Goal: Check status: Check status

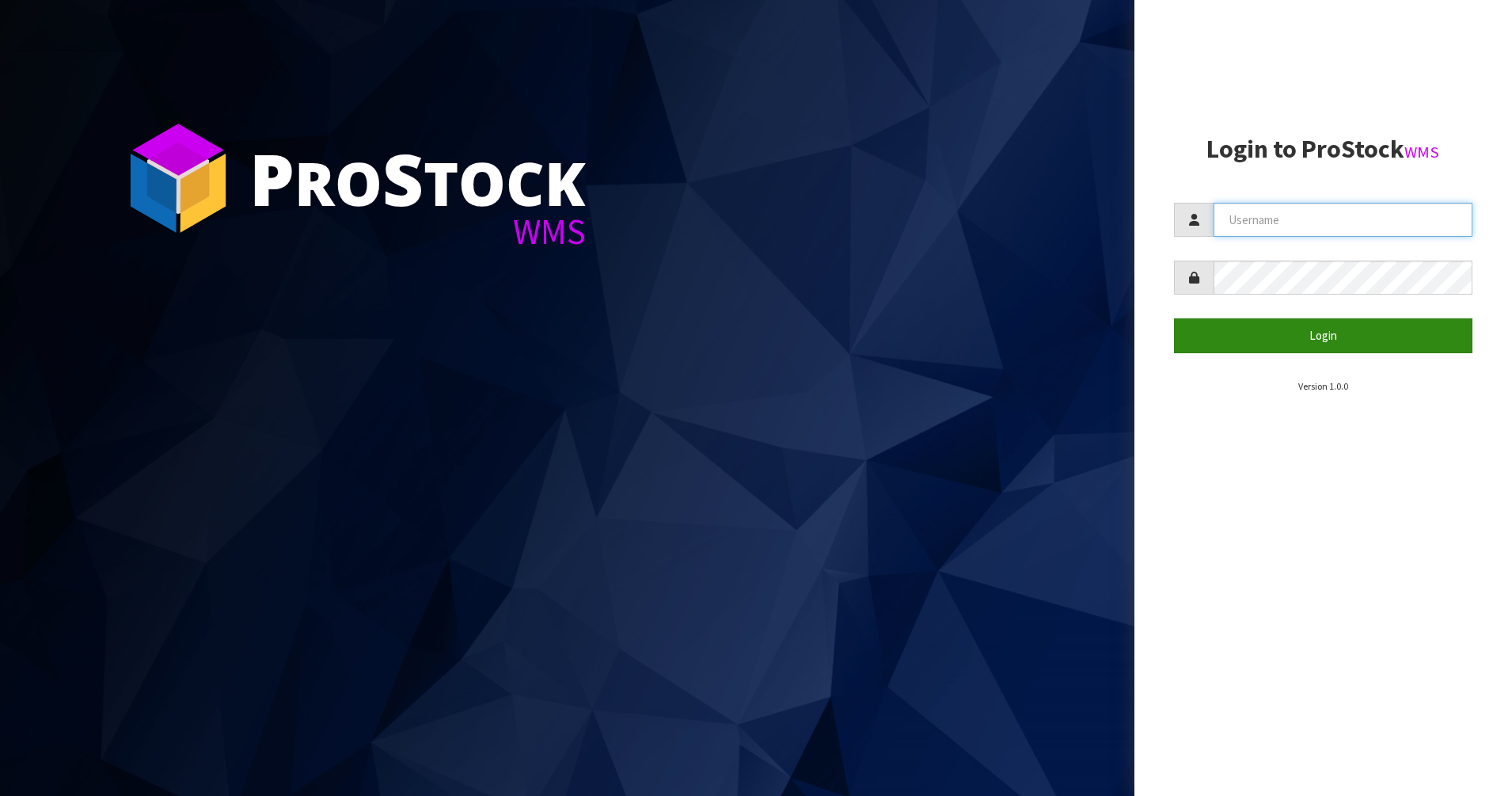
type input "PACIFICBIOLOGICS"
click at [1246, 328] on button "Login" at bounding box center [1324, 335] width 300 height 34
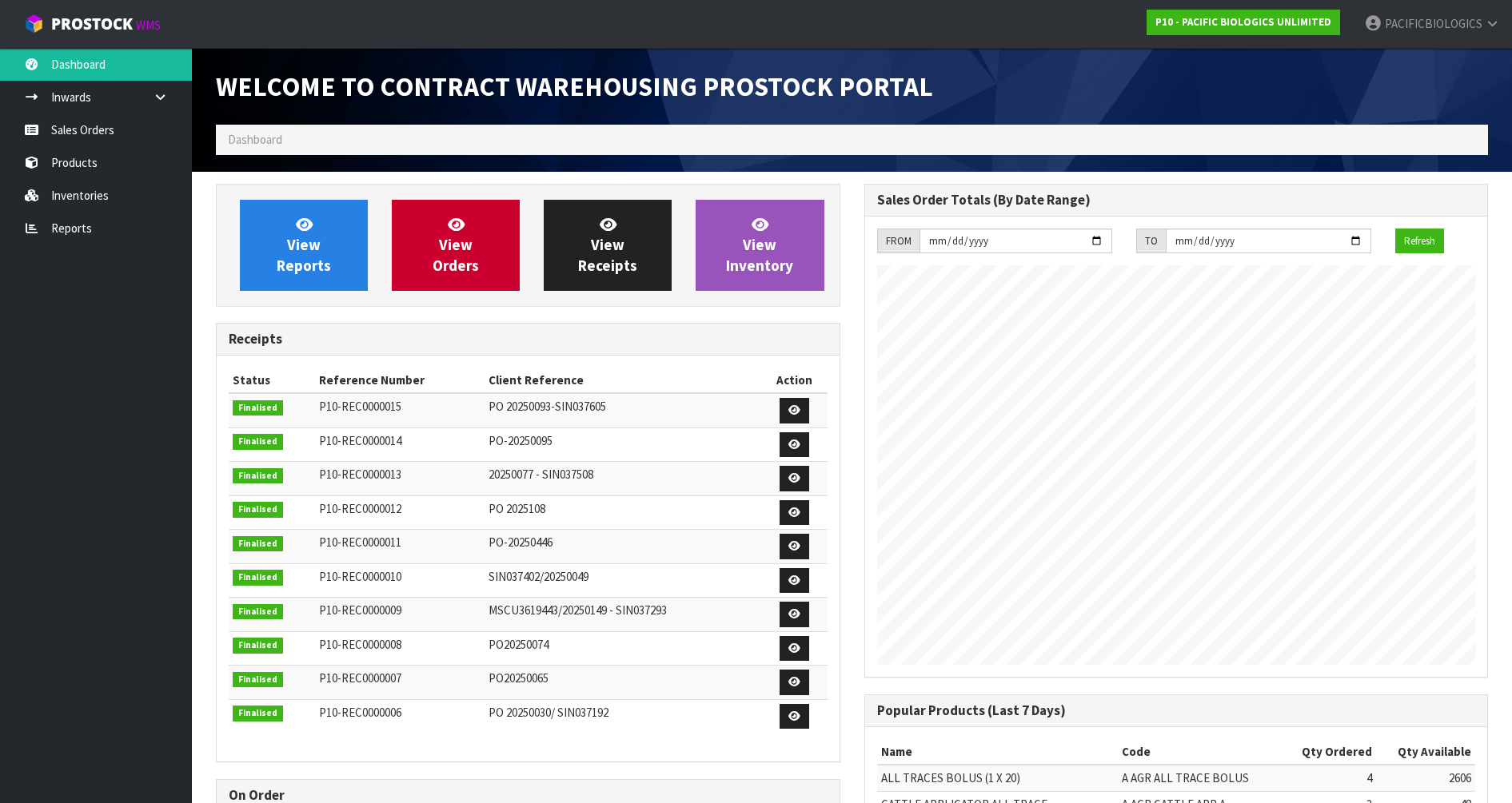
scroll to position [731, 648]
click at [438, 241] on link "View Orders" at bounding box center [456, 245] width 128 height 91
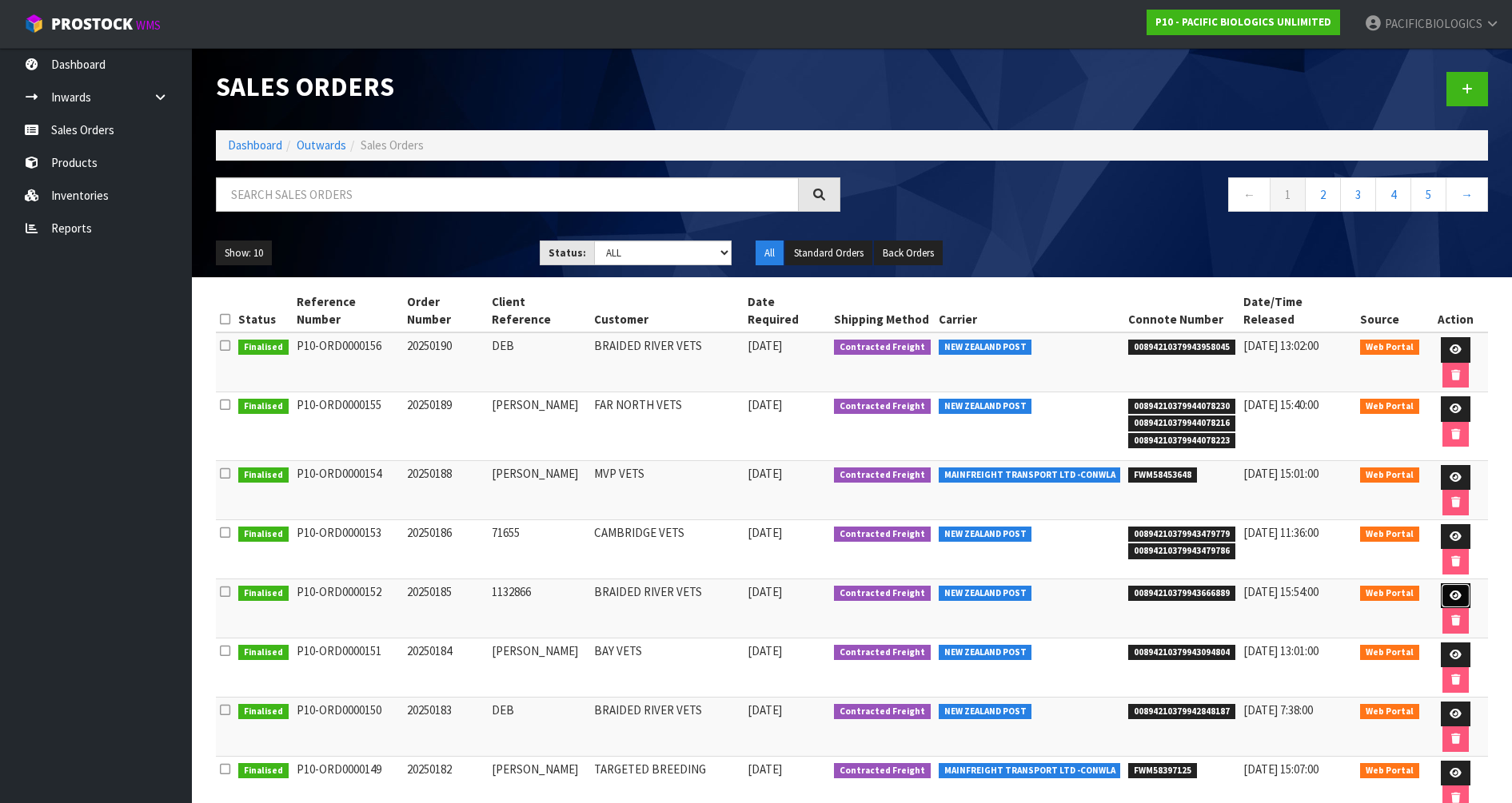
click at [1450, 590] on icon at bounding box center [1456, 595] width 12 height 10
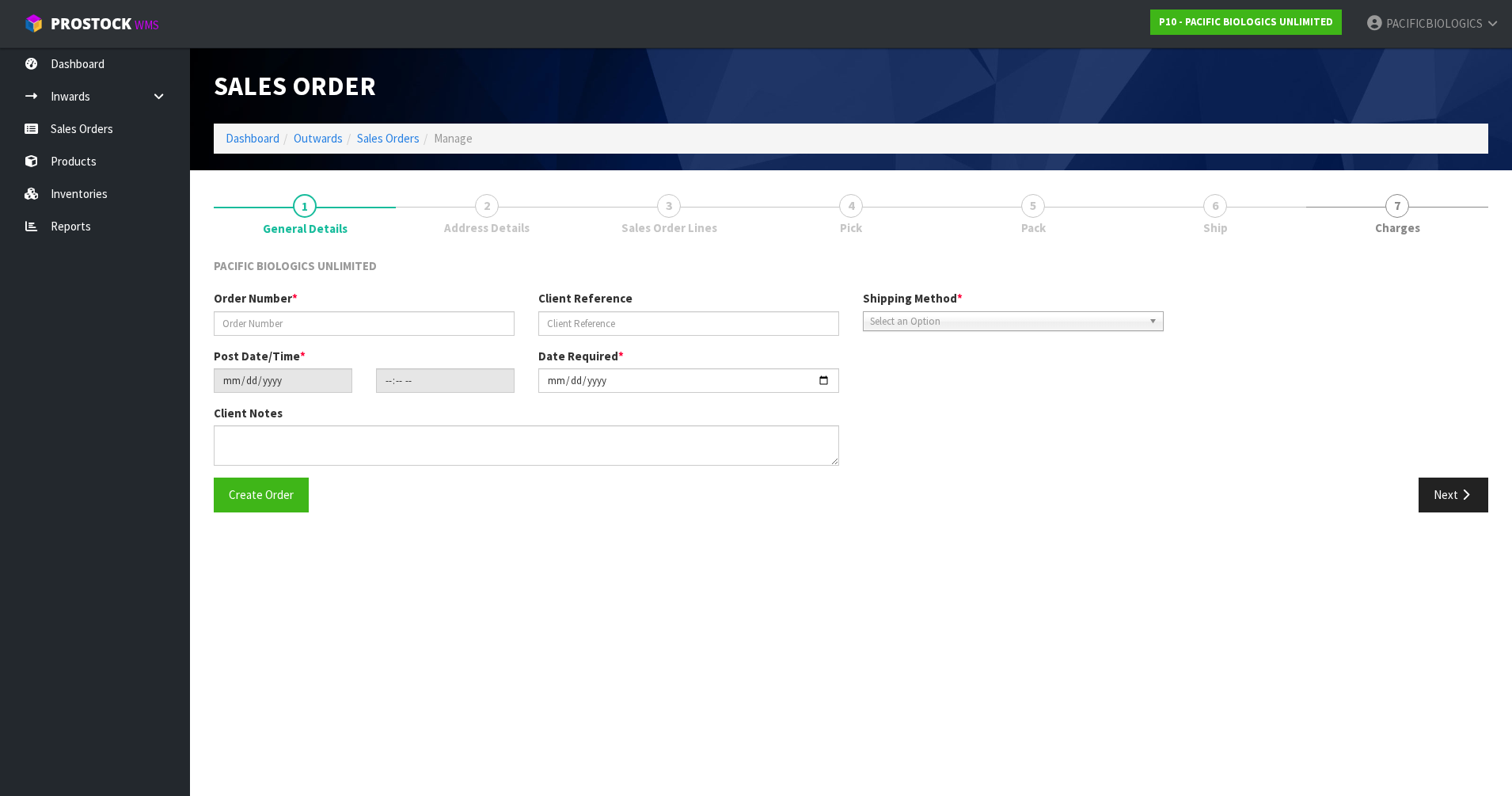
type input "20250185"
type input "1132866"
type input "[DATE]"
type input "14:29:00.000"
type input "[DATE]"
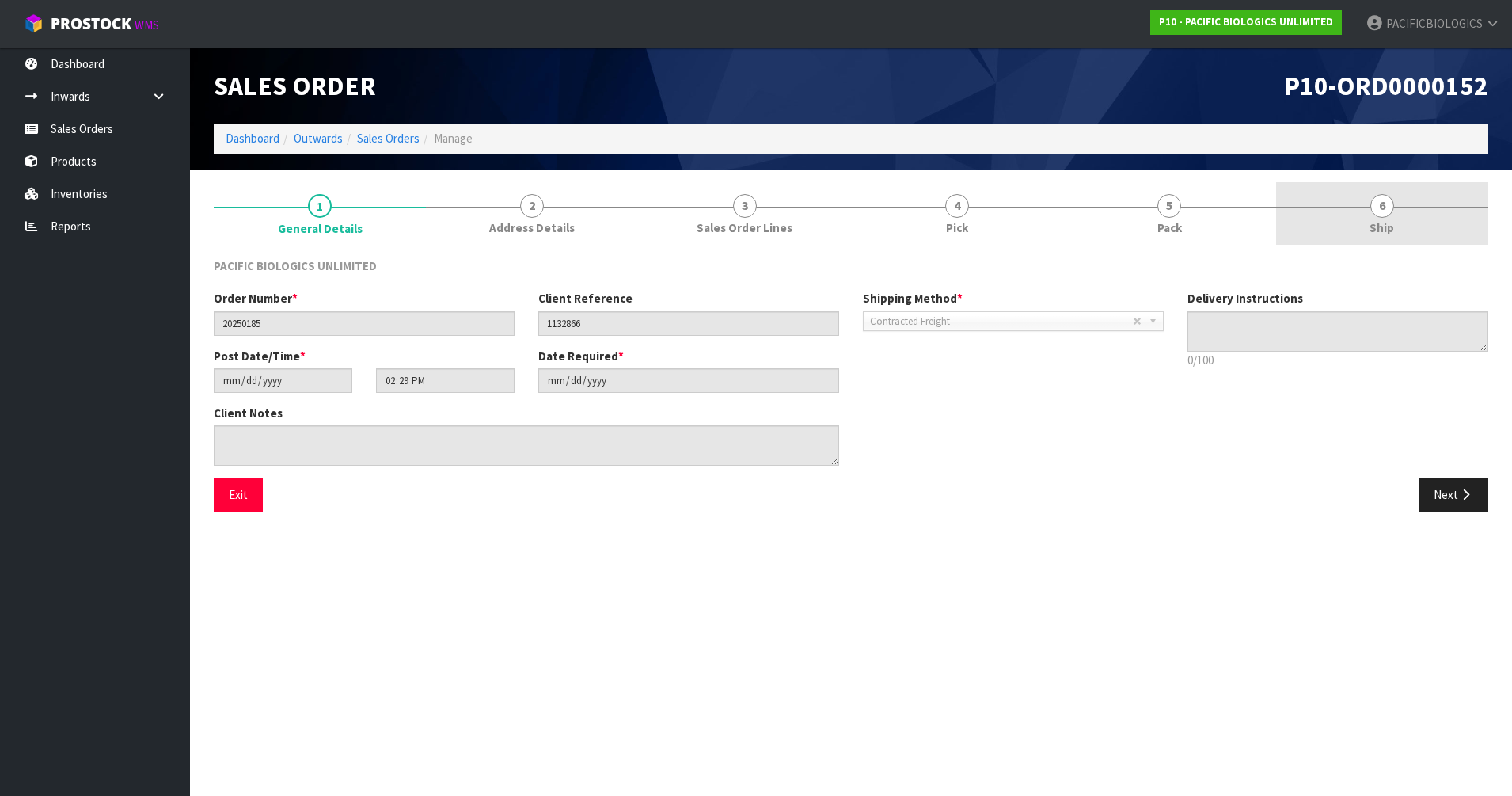
click at [1369, 221] on link "6 Ship" at bounding box center [1382, 213] width 212 height 63
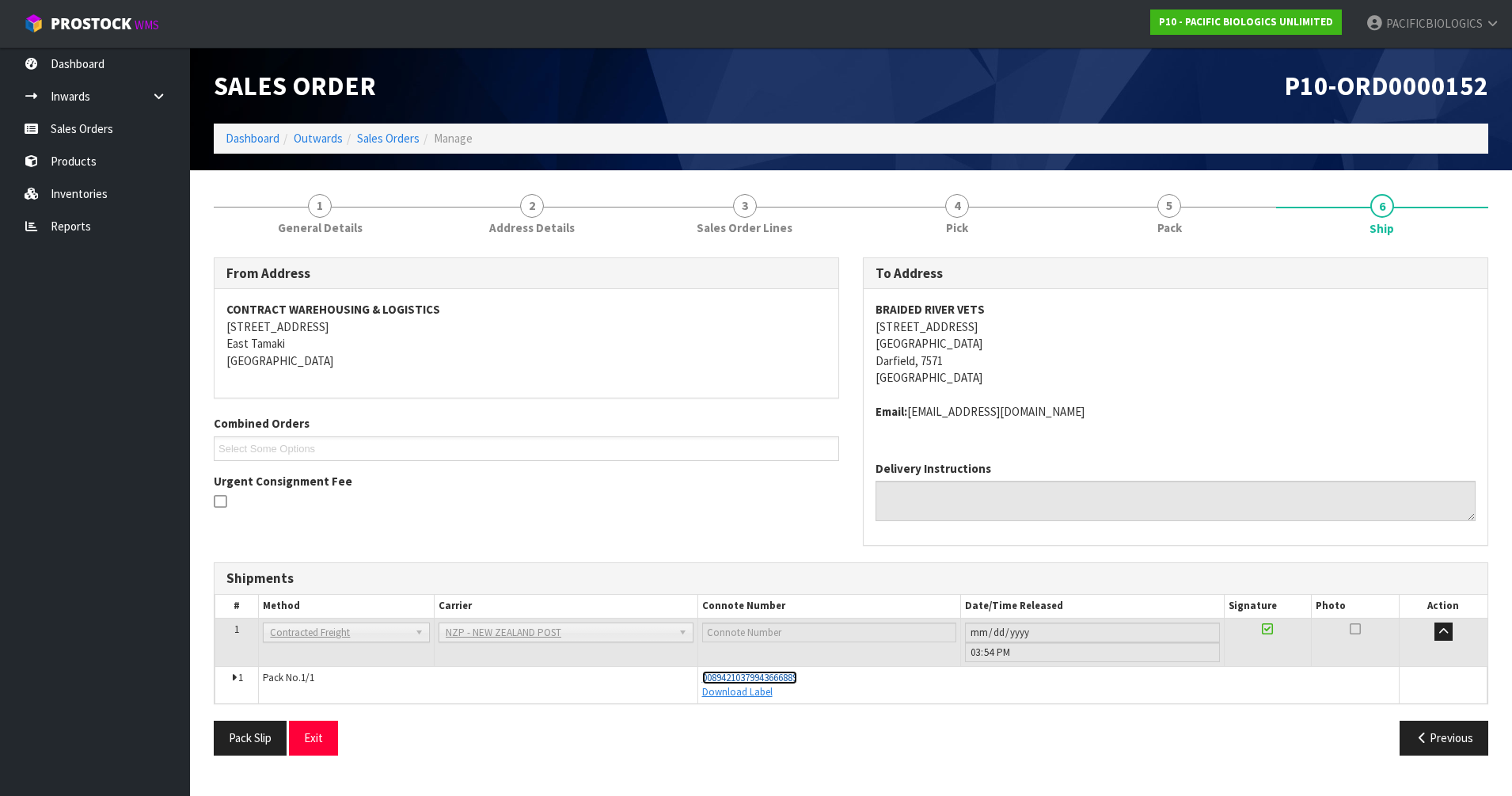
click at [706, 676] on span "00894210379943666889" at bounding box center [750, 677] width 95 height 14
click at [404, 139] on link "Sales Orders" at bounding box center [389, 138] width 63 height 15
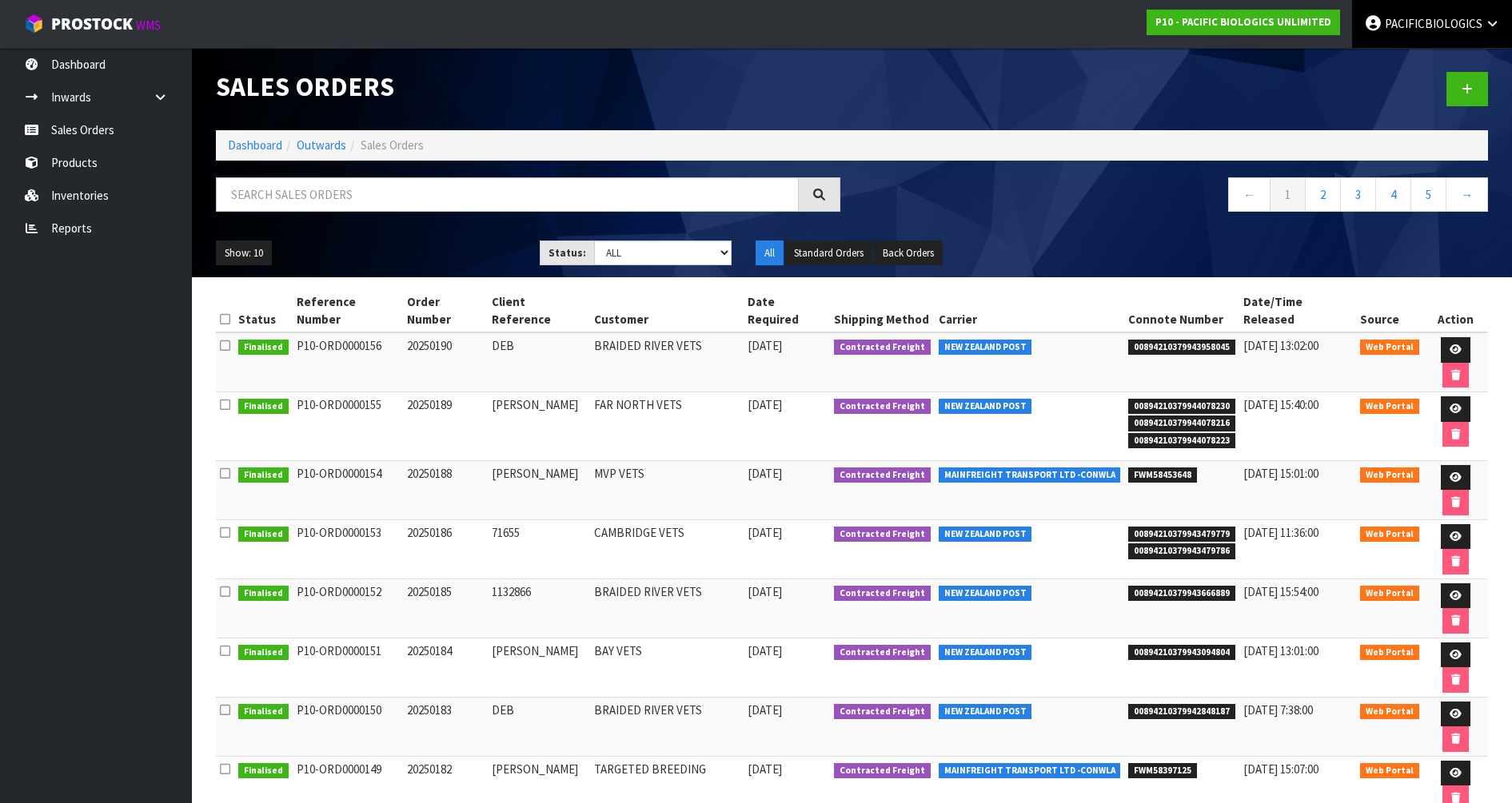
click at [1419, 23] on span "PACIFICBIOLOGICS" at bounding box center [1433, 24] width 97 height 15
click at [1414, 65] on link "Logout" at bounding box center [1448, 63] width 126 height 21
